Goal: Task Accomplishment & Management: Complete application form

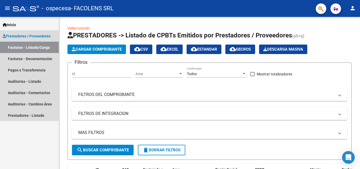
click at [35, 37] on span "Prestadores / Proveedores" at bounding box center [27, 36] width 48 height 6
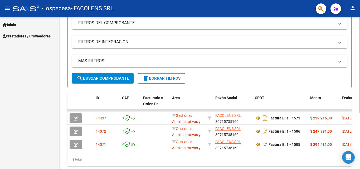
scroll to position [79, 0]
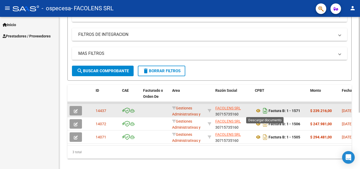
click at [264, 111] on icon "Descargar documento" at bounding box center [265, 110] width 7 height 8
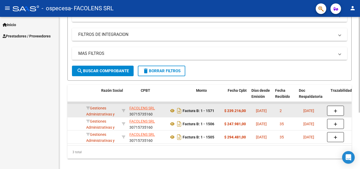
scroll to position [0, 134]
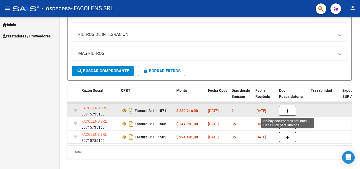
click at [285, 111] on button "button" at bounding box center [287, 111] width 17 height 10
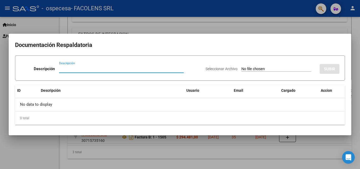
click at [62, 70] on input "Descripción" at bounding box center [121, 68] width 125 height 5
type input "s"
type input "Scaner de las practicas facturadas"
click at [287, 70] on input "Seleccionar Archivo" at bounding box center [276, 69] width 70 height 5
type input "C:\fakepath\CONSULTA 04-08.jpg"
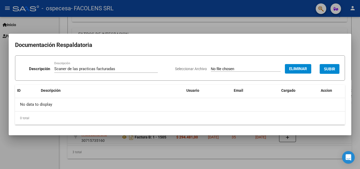
click at [329, 69] on span "SUBIR" at bounding box center [329, 69] width 11 height 5
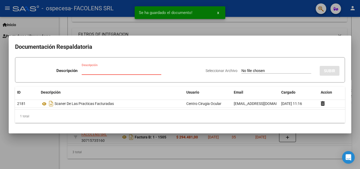
click at [107, 71] on input "Descripción" at bounding box center [122, 70] width 80 height 5
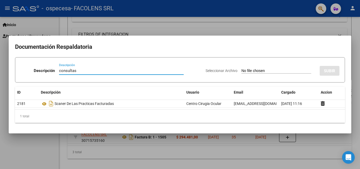
type input "consultas"
click at [239, 74] on div "Seleccionar Archivo SUBIR" at bounding box center [273, 70] width 134 height 16
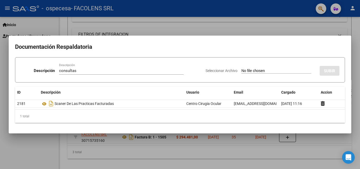
click at [241, 73] on input "Seleccionar Archivo" at bounding box center [276, 71] width 70 height 5
type input "C:\fakepath\CONSULTAS 4 Y 5.jpg"
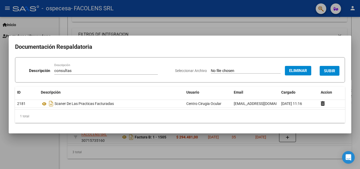
click at [329, 70] on span "SUBIR" at bounding box center [329, 71] width 11 height 5
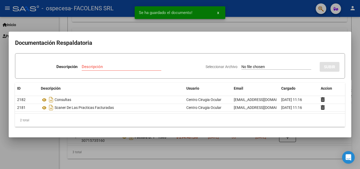
click at [119, 69] on input "Descripción" at bounding box center [122, 66] width 80 height 5
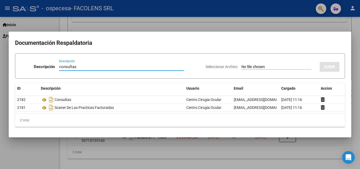
type input "consultas"
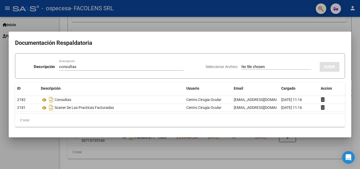
click at [155, 72] on div "consultas Descripción" at bounding box center [121, 69] width 125 height 13
click at [245, 67] on input "Seleccionar Archivo" at bounding box center [276, 67] width 70 height 5
type input "C:\fakepath\CONSULTAS 8 Y 11.jpg"
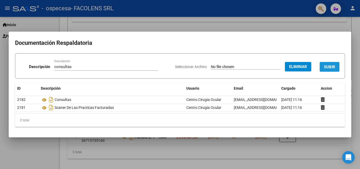
click at [329, 68] on span "SUBIR" at bounding box center [329, 67] width 11 height 5
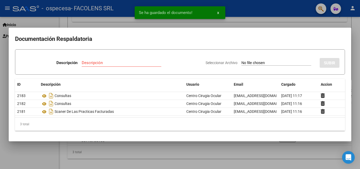
click at [89, 63] on input "Descripción" at bounding box center [122, 62] width 80 height 5
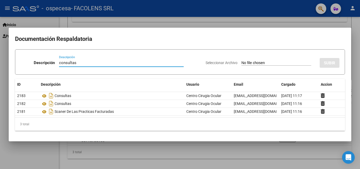
type input "consultas"
click at [245, 62] on input "Seleccionar Archivo" at bounding box center [276, 63] width 70 height 5
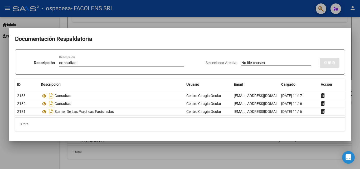
type input "C:\fakepath\CONSULTAS 19 Y 20.jpg"
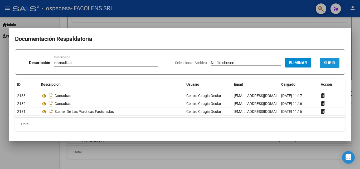
click at [326, 65] on span "SUBIR" at bounding box center [329, 63] width 11 height 5
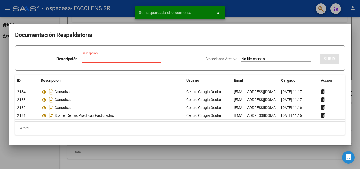
click at [99, 60] on input "Descripción" at bounding box center [122, 58] width 80 height 5
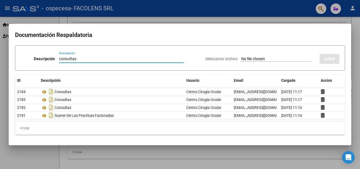
type input "consultas"
click at [242, 59] on input "Seleccionar Archivo" at bounding box center [276, 59] width 70 height 5
type input "C:\fakepath\CONSULTA 27 Y 29.jpg"
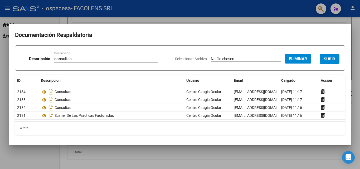
click at [329, 59] on span "SUBIR" at bounding box center [329, 59] width 11 height 5
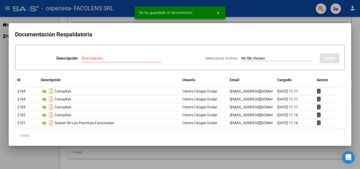
click at [116, 61] on div "Descripción" at bounding box center [122, 58] width 80 height 8
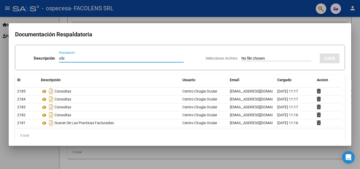
type input "obi"
click at [247, 60] on input "Seleccionar Archivo" at bounding box center [276, 58] width 70 height 5
type input "C:\fakepath\ALEGRE OBI.jpg"
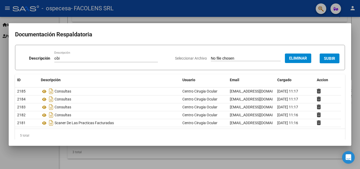
click at [324, 59] on span "SUBIR" at bounding box center [329, 58] width 11 height 5
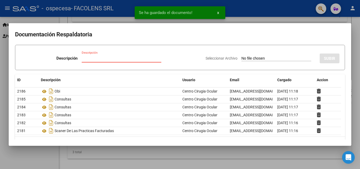
click at [97, 59] on input "Descripción" at bounding box center [122, 58] width 80 height 5
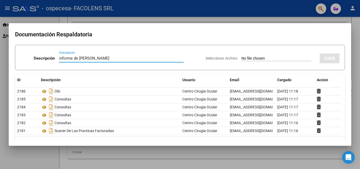
type input "informe de [PERSON_NAME]"
click at [254, 58] on input "Seleccionar Archivo" at bounding box center [276, 58] width 70 height 5
type input "C:\fakepath\ALEGRE INFORME [PERSON_NAME].jpg"
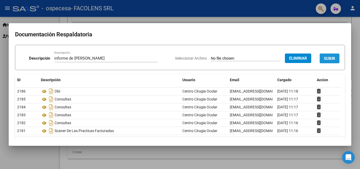
click at [324, 57] on span "SUBIR" at bounding box center [329, 58] width 11 height 5
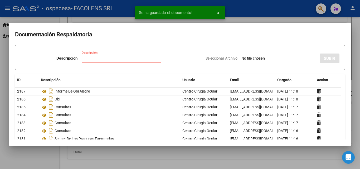
click at [112, 56] on input "Descripción" at bounding box center [122, 58] width 80 height 5
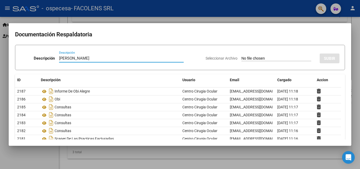
type input "[PERSON_NAME]"
click at [257, 58] on input "Seleccionar Archivo" at bounding box center [276, 58] width 70 height 5
type input "C:\fakepath\[PERSON_NAME] OBI AUT..jpg"
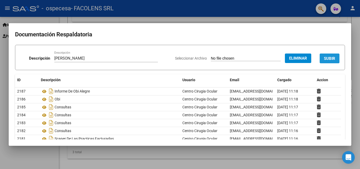
click at [326, 60] on span "SUBIR" at bounding box center [329, 58] width 11 height 5
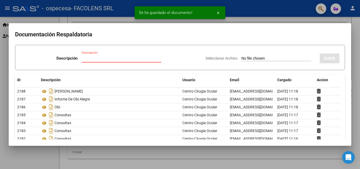
click at [86, 59] on input "Descripción" at bounding box center [122, 58] width 80 height 5
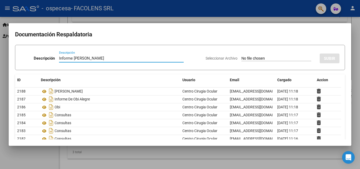
type input "Informe [PERSON_NAME]"
click at [266, 57] on input "Seleccionar Archivo" at bounding box center [276, 58] width 70 height 5
type input "C:\fakepath\[PERSON_NAME] INF. OBI.jpg"
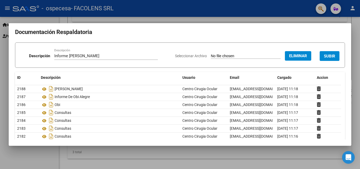
scroll to position [0, 0]
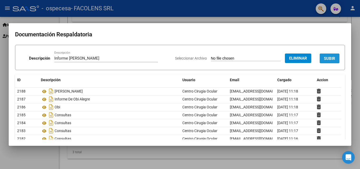
click at [324, 60] on span "SUBIR" at bounding box center [329, 58] width 11 height 5
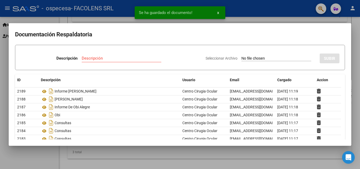
click at [95, 58] on input "Descripción" at bounding box center [122, 58] width 80 height 5
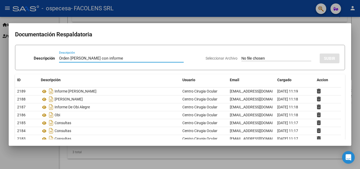
type input "Orden [PERSON_NAME] con informe"
click at [256, 59] on input "Seleccionar Archivo" at bounding box center [276, 58] width 70 height 5
type input "C:\fakepath\[PERSON_NAME] CON INF..jpg"
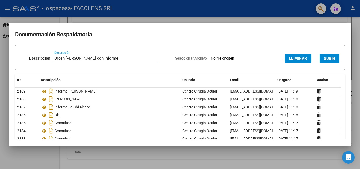
click at [107, 57] on input "Orden [PERSON_NAME] con informe" at bounding box center [106, 58] width 104 height 5
type input "Orden [PERSON_NAME] con informe [PERSON_NAME]"
click at [327, 61] on button "SUBIR" at bounding box center [330, 59] width 20 height 10
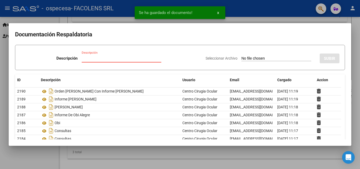
click at [83, 61] on input "Descripción" at bounding box center [122, 58] width 80 height 5
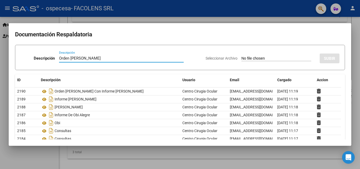
type input "Orden [PERSON_NAME]"
click at [271, 59] on input "Seleccionar Archivo" at bounding box center [276, 58] width 70 height 5
type input "C:\fakepath\[PERSON_NAME] AUT..jpg"
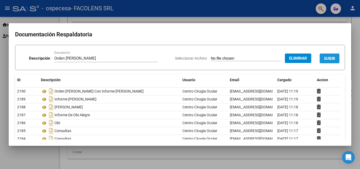
click at [328, 56] on span "SUBIR" at bounding box center [329, 58] width 11 height 5
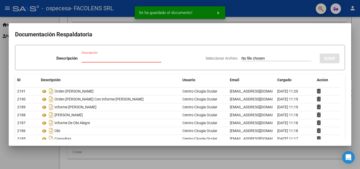
click at [111, 59] on input "Descripción" at bounding box center [122, 58] width 80 height 5
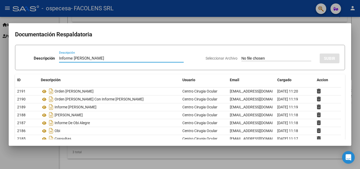
type input "Informe [PERSON_NAME]"
click at [250, 60] on input "Seleccionar Archivo" at bounding box center [276, 58] width 70 height 5
type input "C:\fakepath\[PERSON_NAME] INF [PERSON_NAME].jpg"
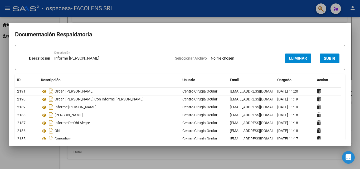
click at [326, 60] on span "SUBIR" at bounding box center [329, 58] width 11 height 5
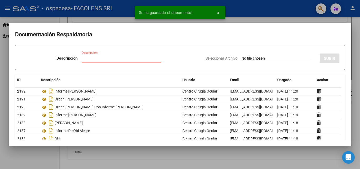
click at [88, 58] on input "Descripción" at bounding box center [122, 58] width 80 height 5
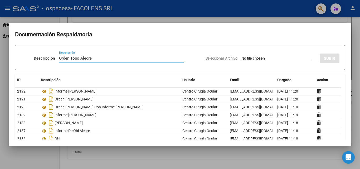
type input "Orden Topo Alegre"
click at [241, 60] on input "Seleccionar Archivo" at bounding box center [276, 58] width 70 height 5
type input "C:\fakepath\ALEGRE AUT. TOPO.jpeg"
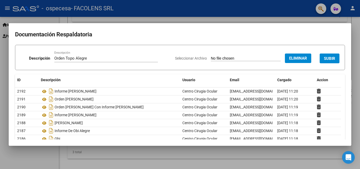
click at [324, 59] on span "SUBIR" at bounding box center [329, 58] width 11 height 5
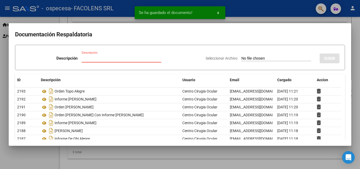
click at [98, 57] on input "Descripción" at bounding box center [122, 58] width 80 height 5
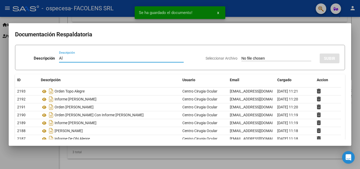
type input "A"
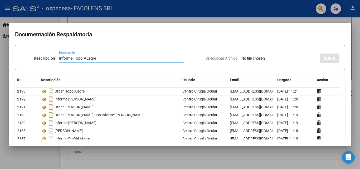
type input "Informe Topo ALegre"
click at [237, 56] on app-file-uploader "Seleccionar Archivo" at bounding box center [261, 58] width 110 height 5
click at [241, 59] on input "Seleccionar Archivo" at bounding box center [276, 58] width 70 height 5
type input "C:\fakepath\ALEGRE INF. TOPO ..jpg"
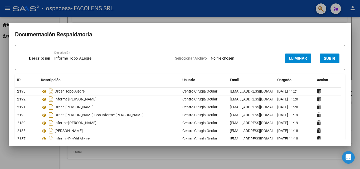
click at [324, 61] on span "SUBIR" at bounding box center [329, 58] width 11 height 5
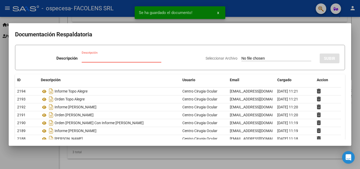
click at [91, 59] on input "Descripción" at bounding box center [122, 58] width 80 height 5
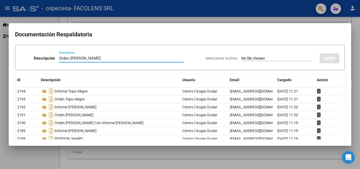
type input "Orden [PERSON_NAME]"
click at [248, 59] on input "Seleccionar Archivo" at bounding box center [276, 58] width 70 height 5
type input "C:\fakepath\[PERSON_NAME] TOPO AUT..jpg"
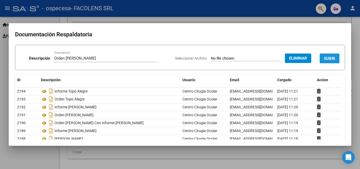
click at [325, 61] on button "SUBIR" at bounding box center [330, 59] width 20 height 10
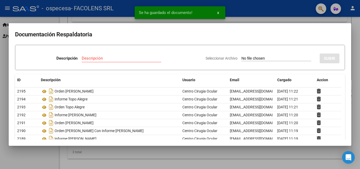
click at [97, 59] on input "Descripción" at bounding box center [122, 58] width 80 height 5
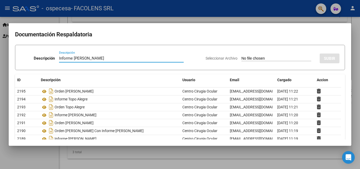
type input "Informe [PERSON_NAME]"
click at [256, 59] on input "Seleccionar Archivo" at bounding box center [276, 58] width 70 height 5
type input "C:\fakepath\[PERSON_NAME] TOPO INFORME.jpg"
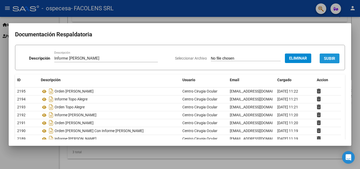
click at [326, 57] on span "SUBIR" at bounding box center [329, 58] width 11 height 5
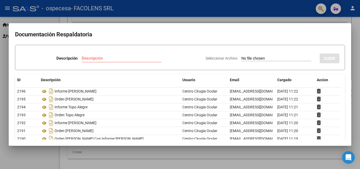
click at [4, 54] on div at bounding box center [180, 84] width 360 height 169
